Goal: Task Accomplishment & Management: Use online tool/utility

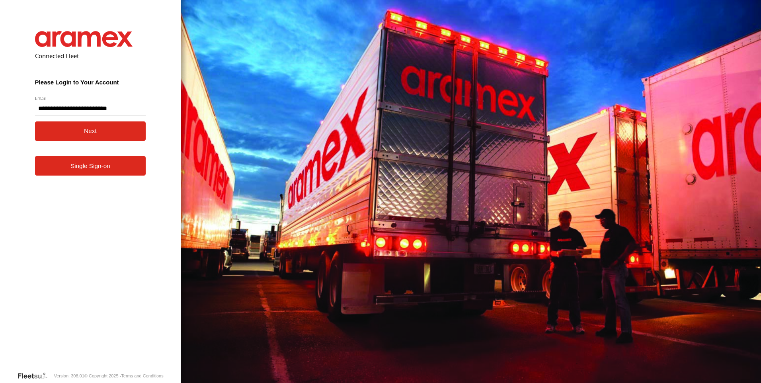
click at [88, 133] on button "Next" at bounding box center [90, 131] width 111 height 20
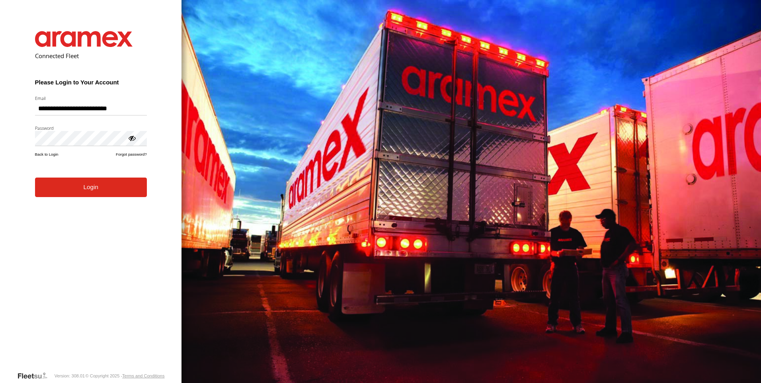
click at [35, 178] on button "Login" at bounding box center [91, 188] width 112 height 20
